Goal: Task Accomplishment & Management: Complete application form

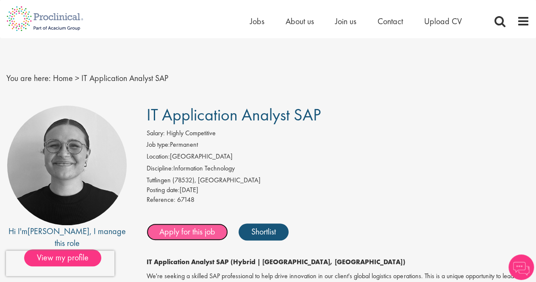
click at [190, 230] on link "Apply for this job" at bounding box center [187, 231] width 81 height 17
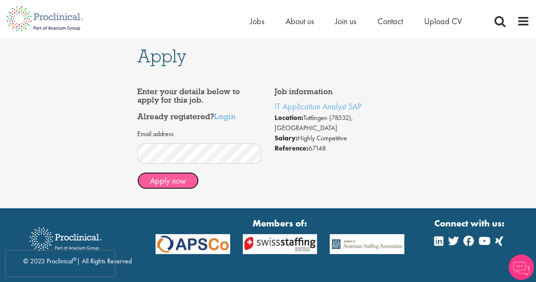
click at [170, 181] on button "Apply now" at bounding box center [167, 180] width 61 height 17
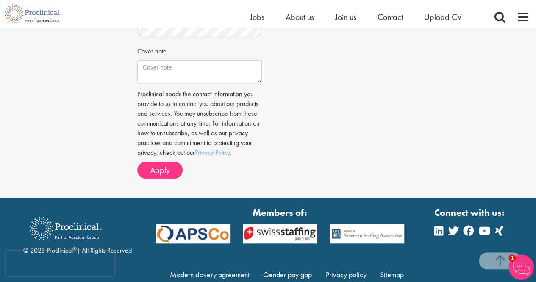
scroll to position [320, 0]
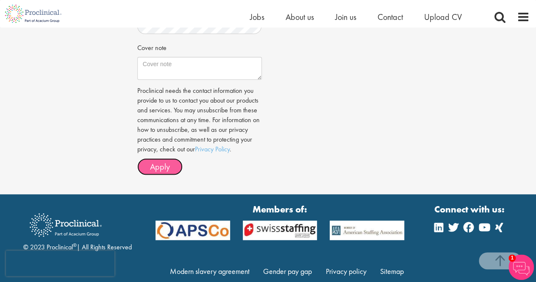
click at [152, 169] on span "Apply" at bounding box center [160, 166] width 20 height 11
click at [157, 164] on span "Apply" at bounding box center [160, 166] width 20 height 11
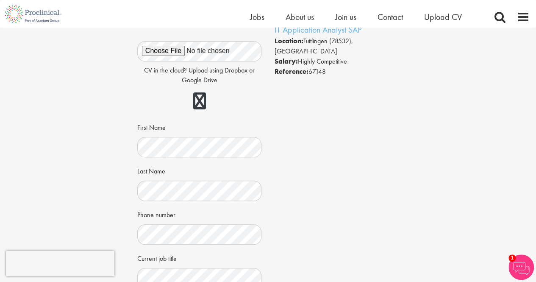
scroll to position [64, 0]
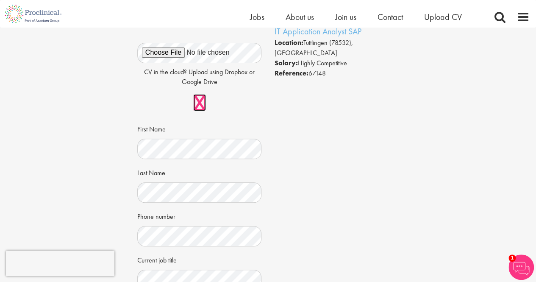
click at [205, 103] on link at bounding box center [199, 102] width 13 height 17
